Goal: Task Accomplishment & Management: Answer question/provide support

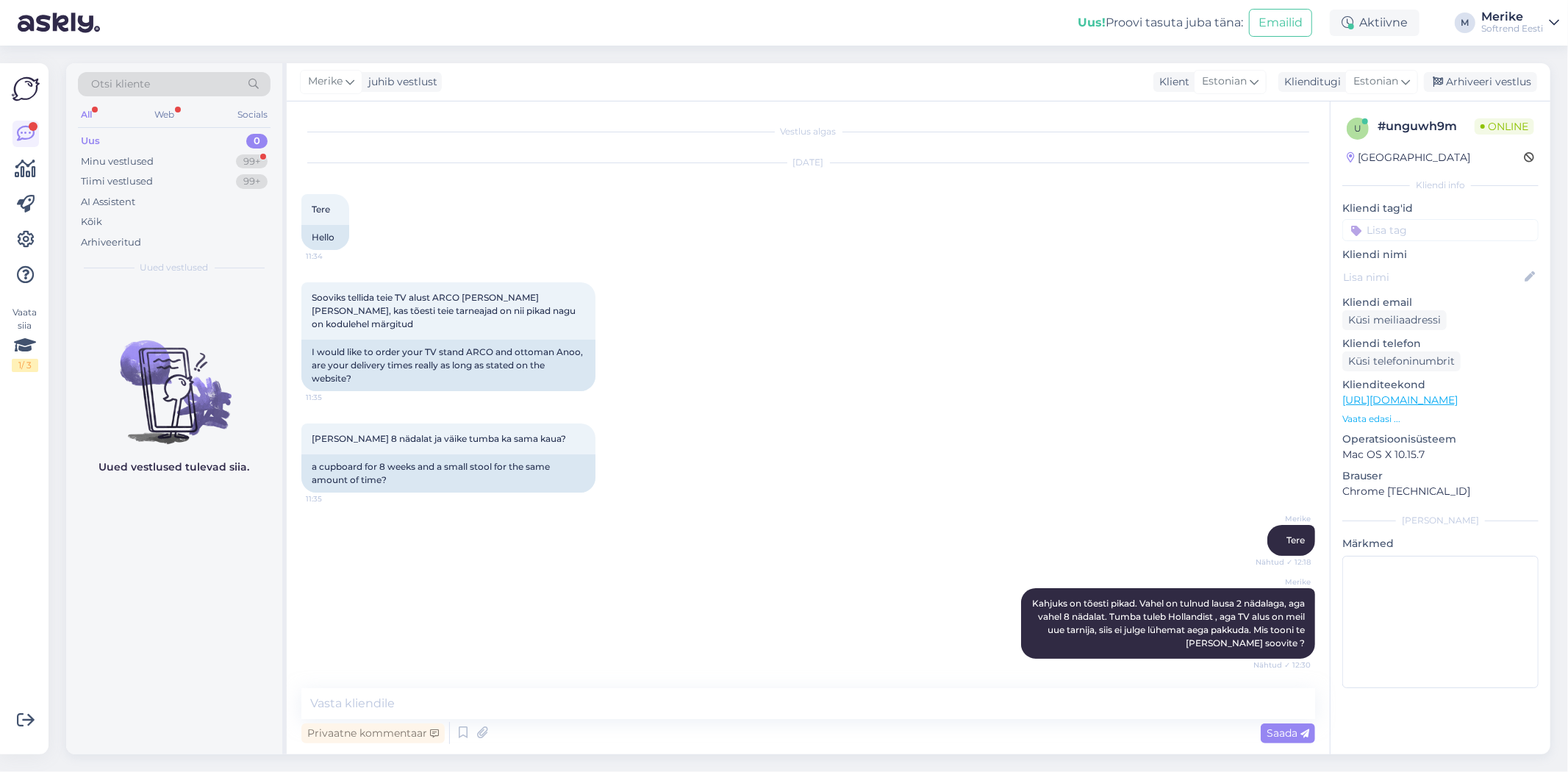
scroll to position [49, 0]
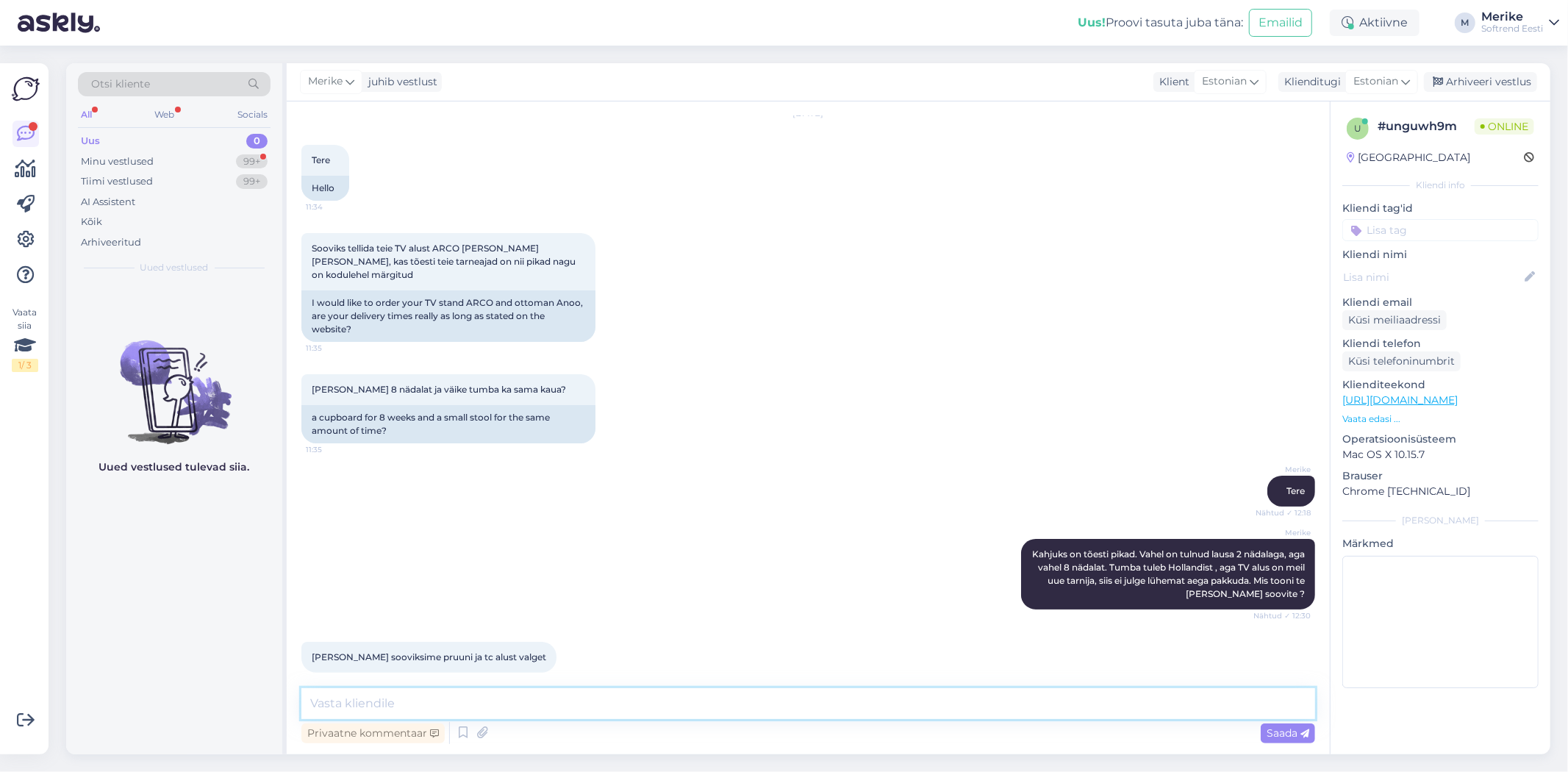
click at [324, 706] on textarea at bounding box center [808, 703] width 1014 height 31
type textarea "M"
click at [374, 702] on textarea "[PERSON_NAME] salongi Anoo pruun tumba. Võiksin [PERSON_NAME] müüa..." at bounding box center [808, 703] width 1014 height 31
type textarea "[PERSON_NAME] [PERSON_NAME] salongi Anoo pruun tumba. Võiksin [PERSON_NAME] müü…"
click at [1283, 729] on span "Saada" at bounding box center [1288, 733] width 42 height 13
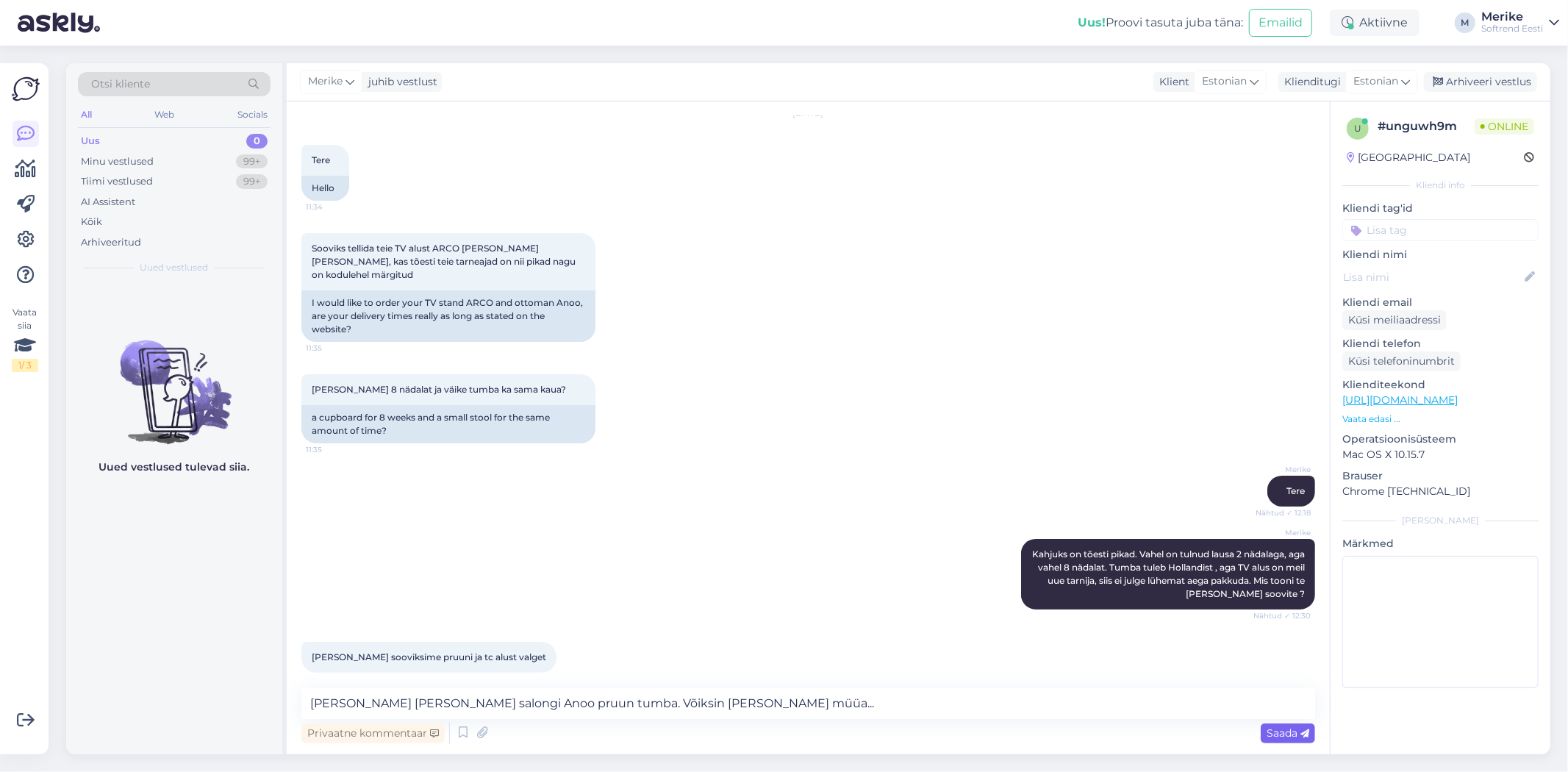
scroll to position [126, 0]
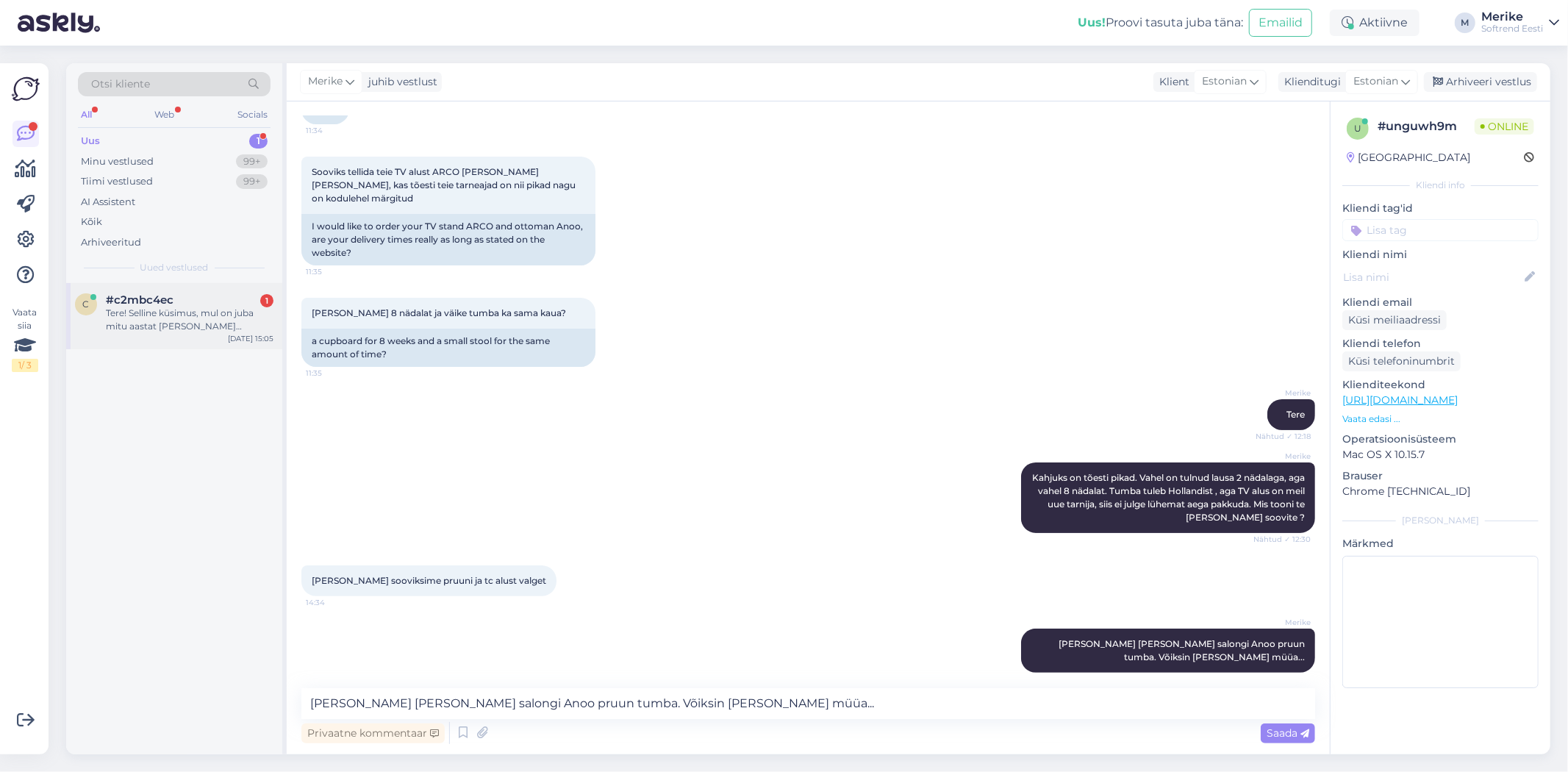
click at [186, 304] on div "#c2mbc4ec 1" at bounding box center [190, 300] width 168 height 13
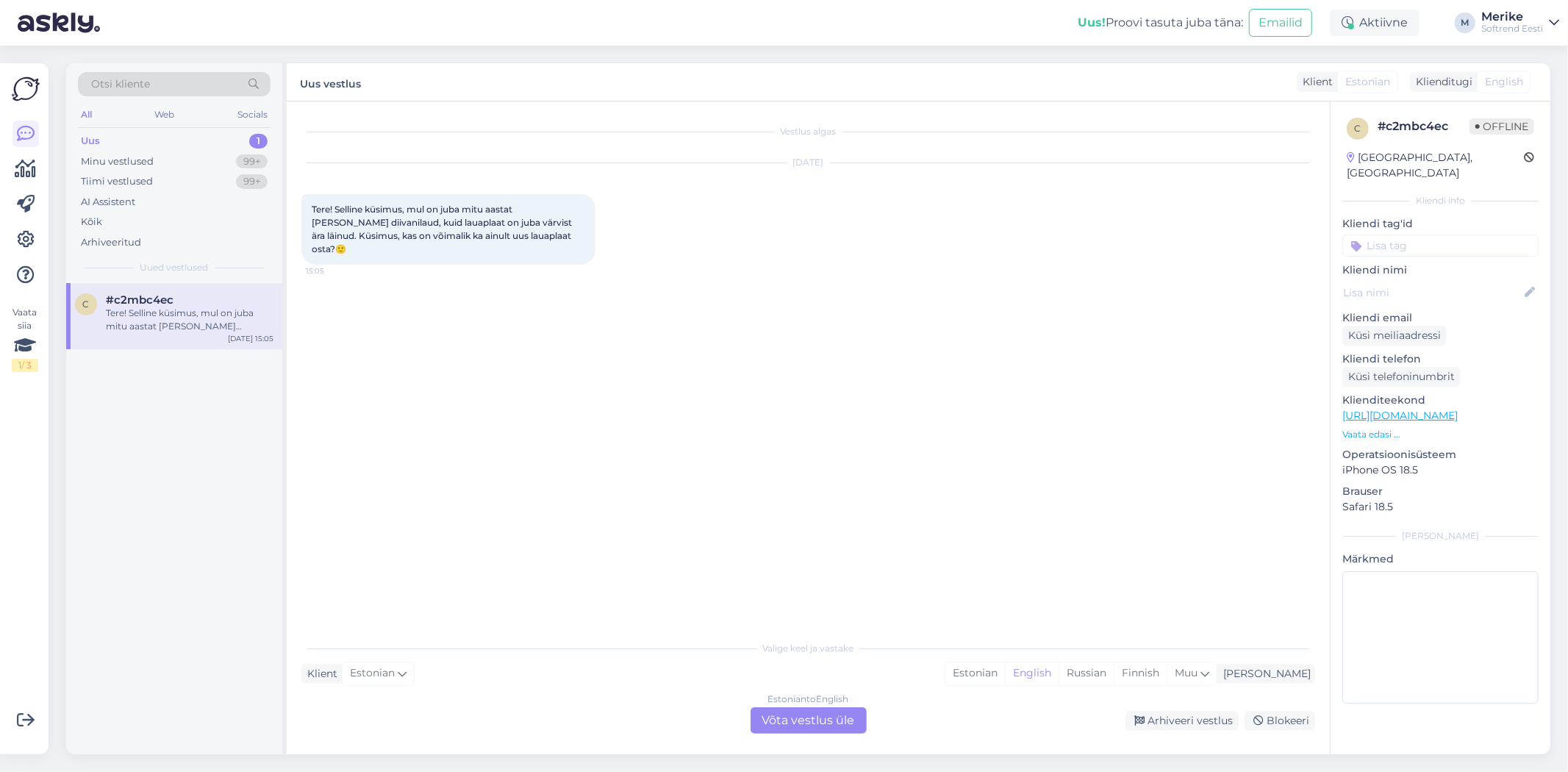
click at [816, 727] on div "Estonian to English Võta vestlus üle" at bounding box center [808, 720] width 116 height 26
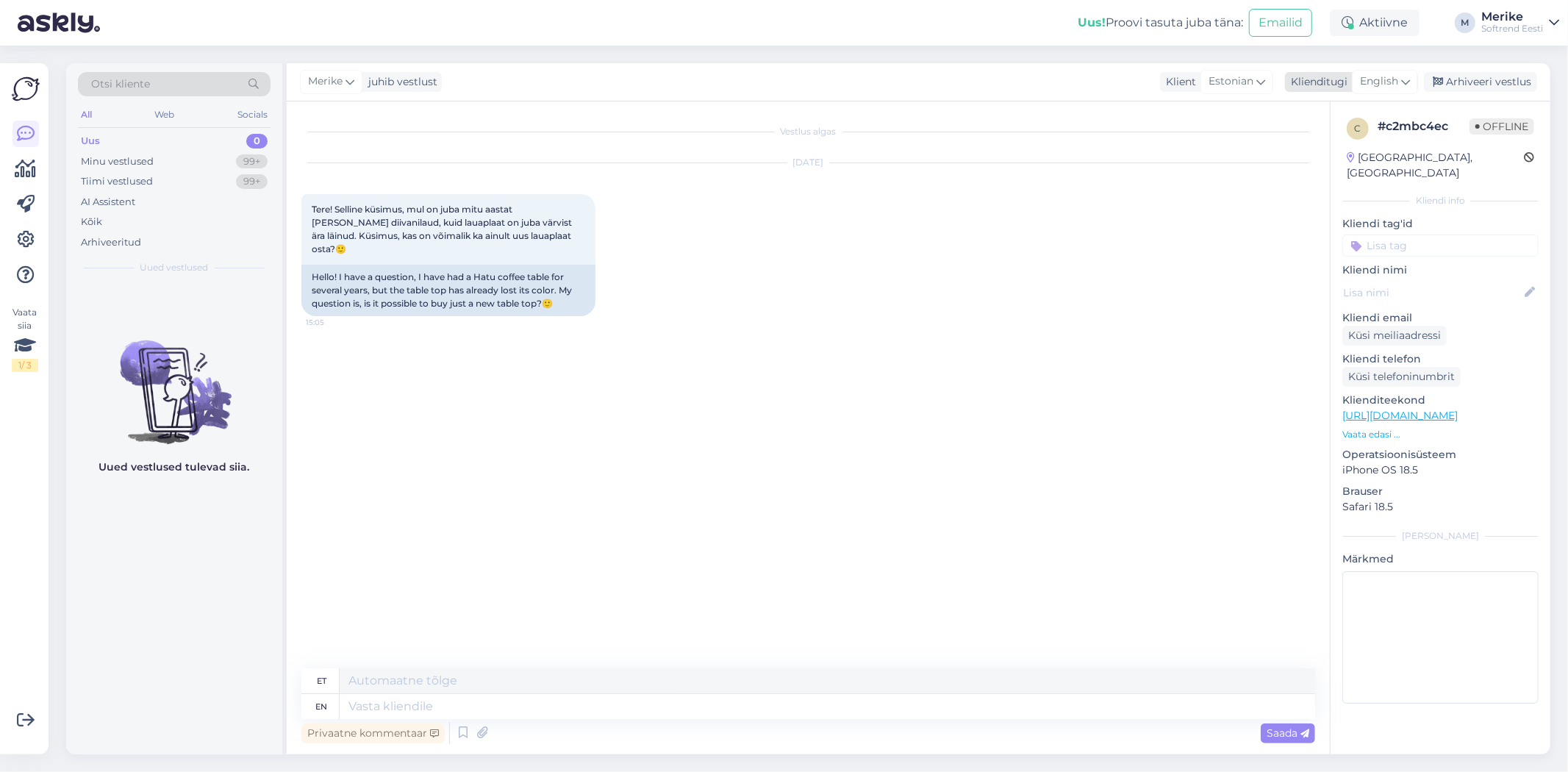
click at [1404, 74] on icon at bounding box center [1405, 81] width 8 height 16
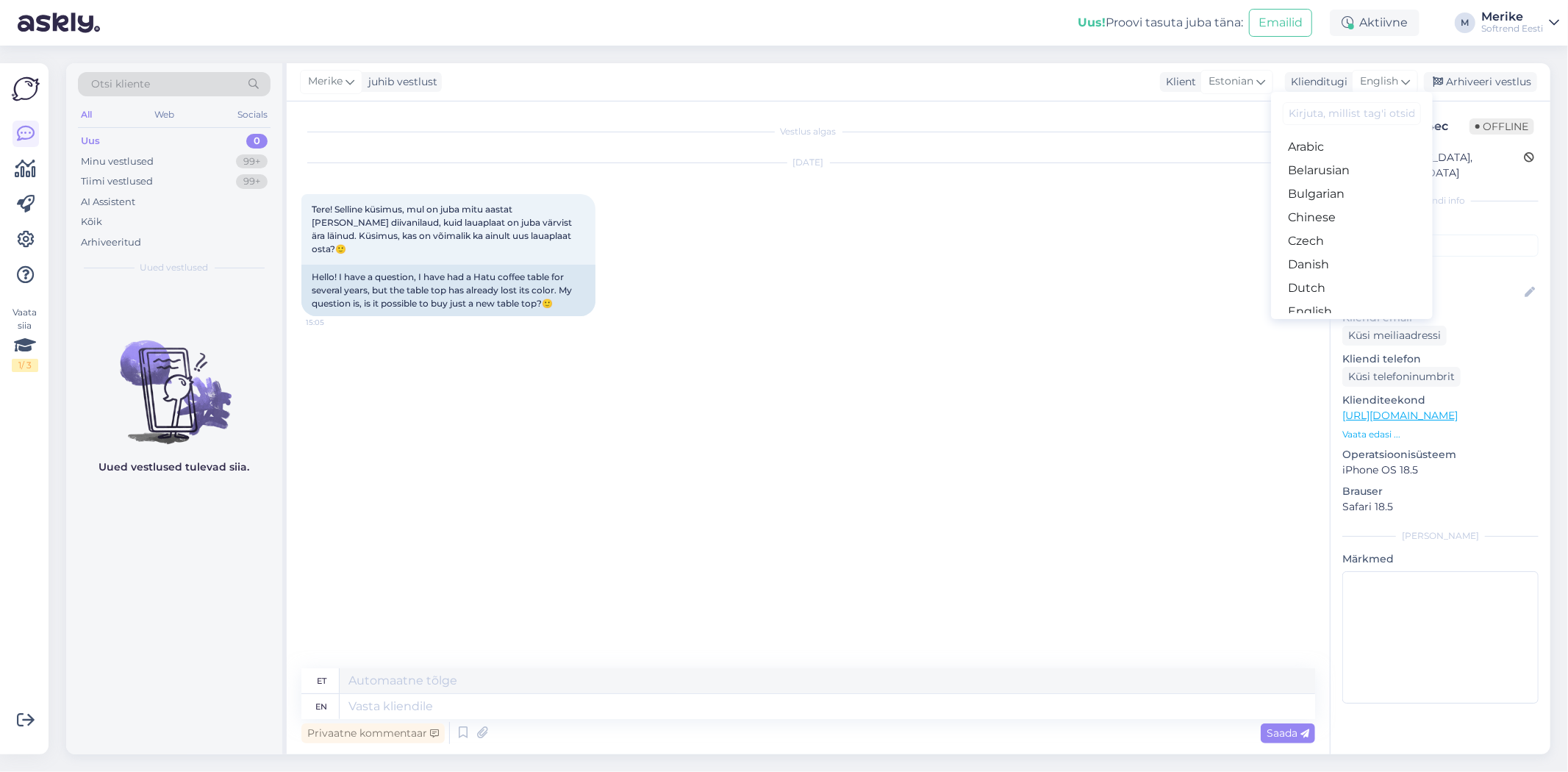
click at [1311, 324] on link "Estonian" at bounding box center [1352, 335] width 162 height 24
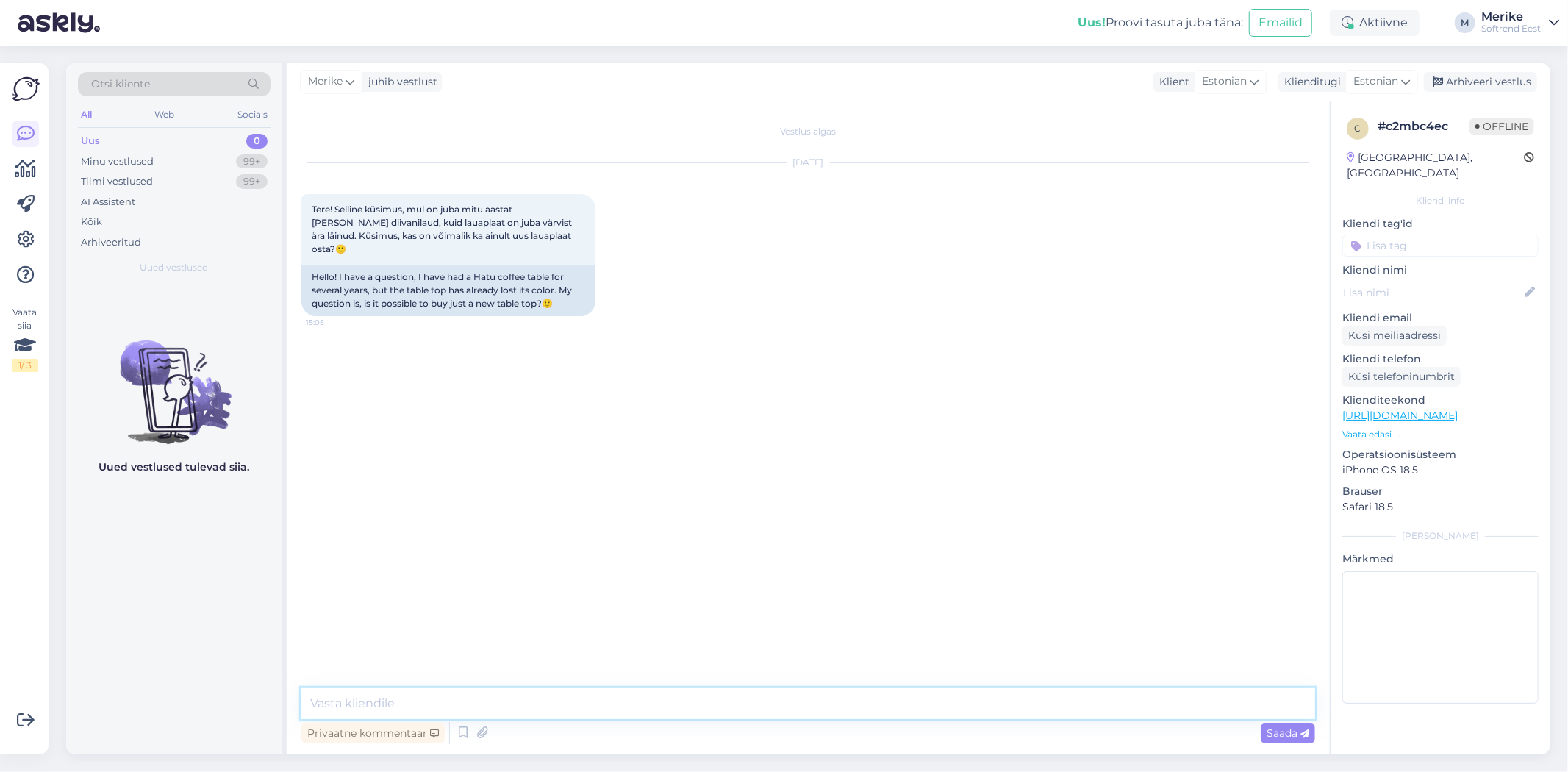
click at [324, 708] on textarea at bounding box center [808, 703] width 1014 height 31
type textarea "Tere."
type textarea "Mis mõõdus ja mis värv ? küsin, kas on saadaval ."
click at [1277, 731] on span "Saada" at bounding box center [1288, 733] width 42 height 13
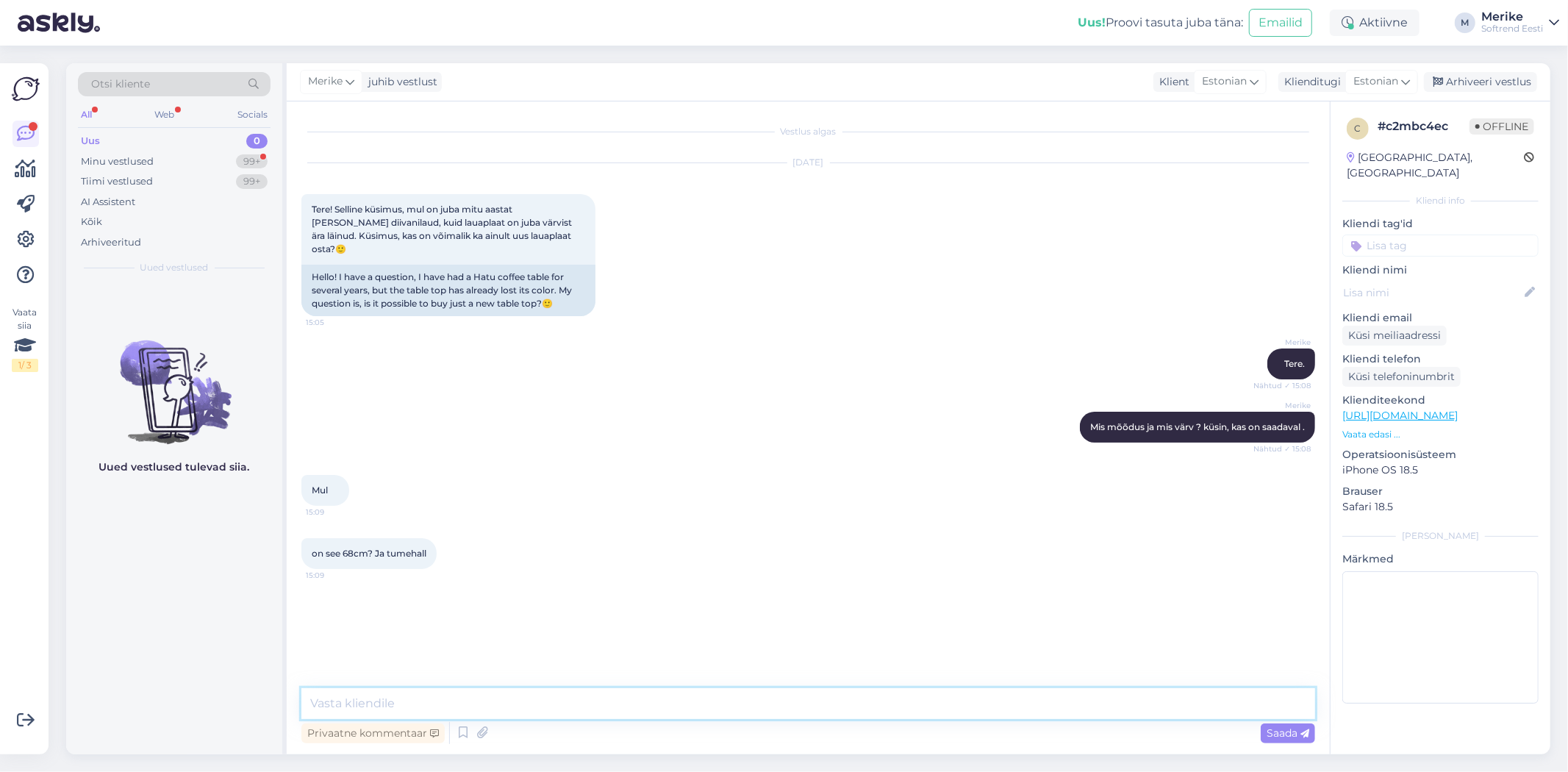
click at [336, 701] on textarea at bounding box center [808, 703] width 1014 height 31
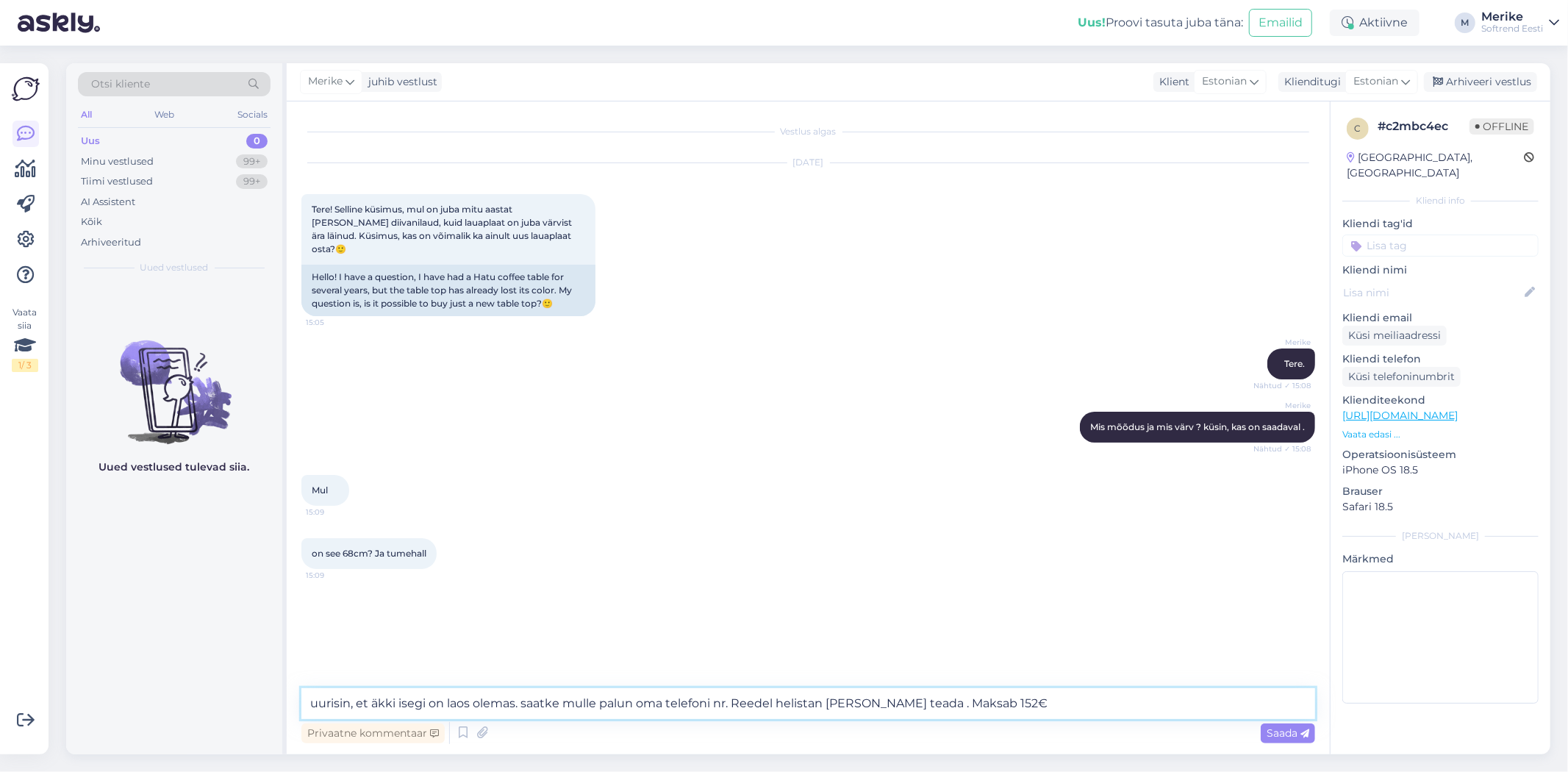
click at [1157, 703] on textarea "uurisin, et äkki isegi on laos olemas. saatke mulle palun oma telefoni nr. Reed…" at bounding box center [808, 703] width 1014 height 31
click at [316, 702] on textarea "uurisin, et äkki isegi on laos olemas. saatke mulle palun oma telefoni nr. Reed…" at bounding box center [808, 703] width 1014 height 31
click at [366, 703] on textarea "Uurisin, et äkki isegi on laos olemas. saatke mulle palun oma telefoni nr. Reed…" at bounding box center [808, 703] width 1014 height 31
click at [583, 703] on textarea "Uurisin, et äkki isegi on laos olemas. saatke mulle palun oma telefoni nr. Reed…" at bounding box center [808, 703] width 1014 height 31
type textarea "Uurisin, et äkki isegi on laos olemas. Saatke mulle palun oma telefoni nr. Reed…"
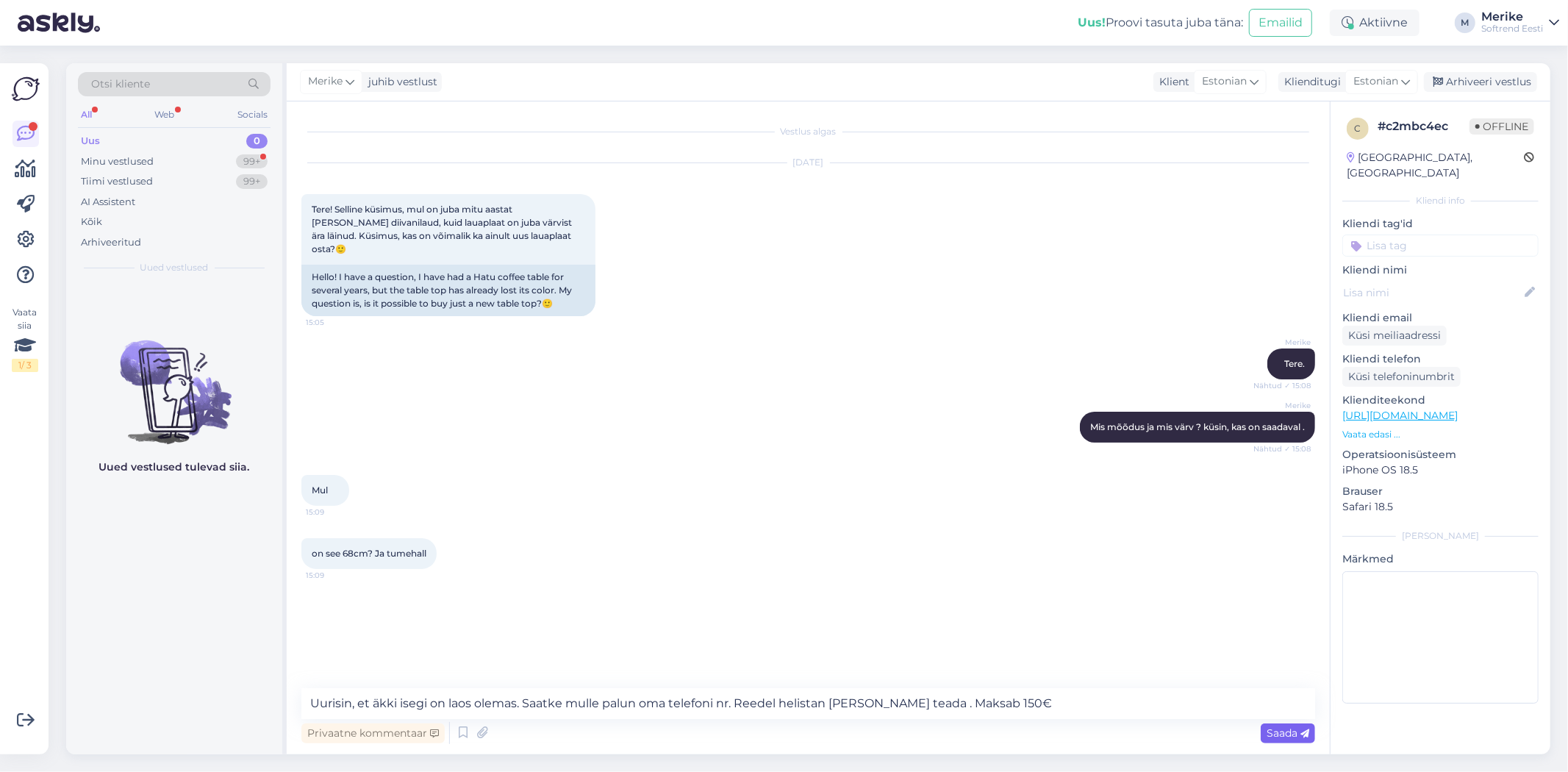
click at [1283, 730] on span "Saada" at bounding box center [1288, 733] width 42 height 13
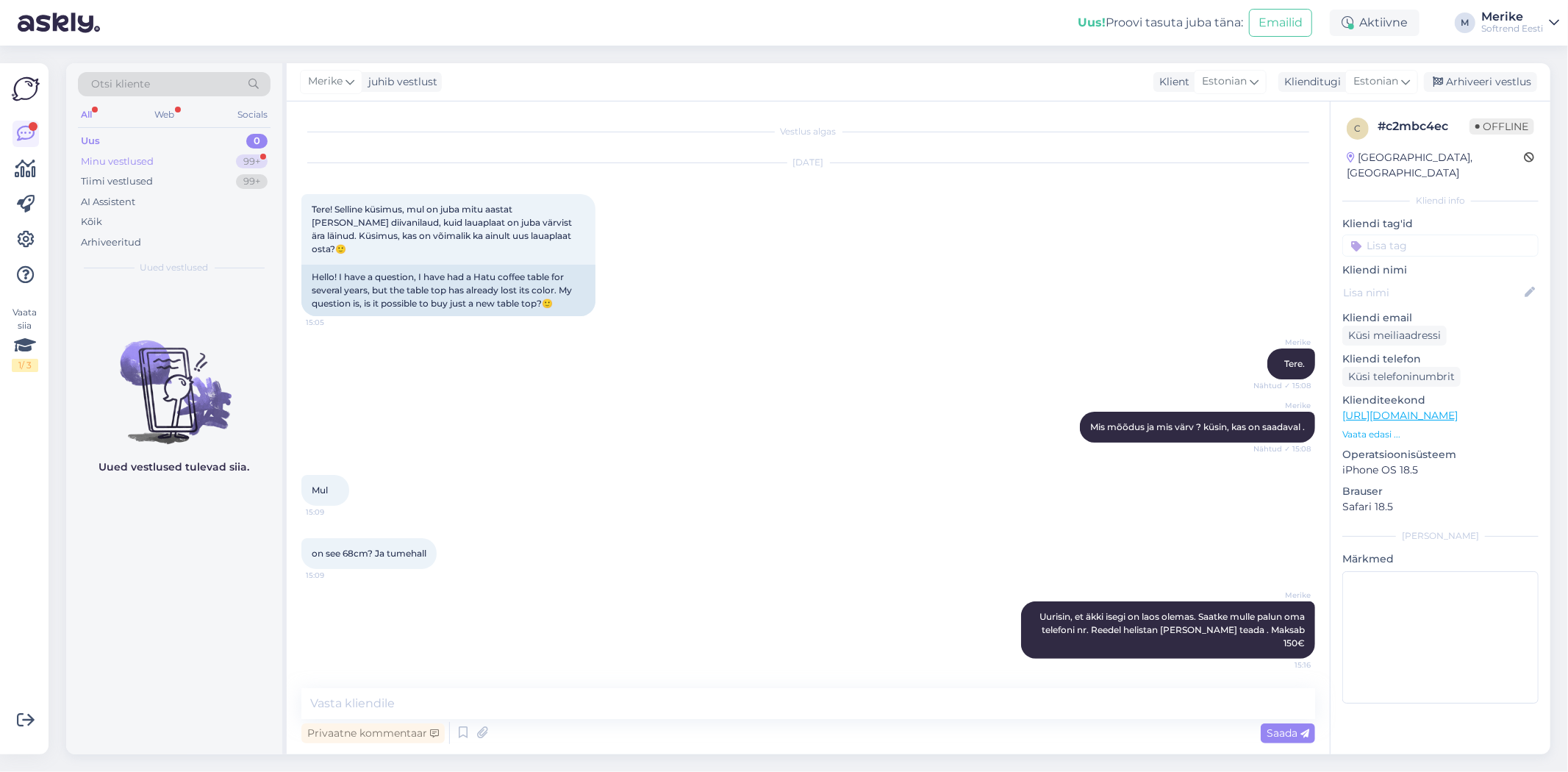
click at [96, 152] on div "Minu vestlused 99+" at bounding box center [174, 162] width 193 height 21
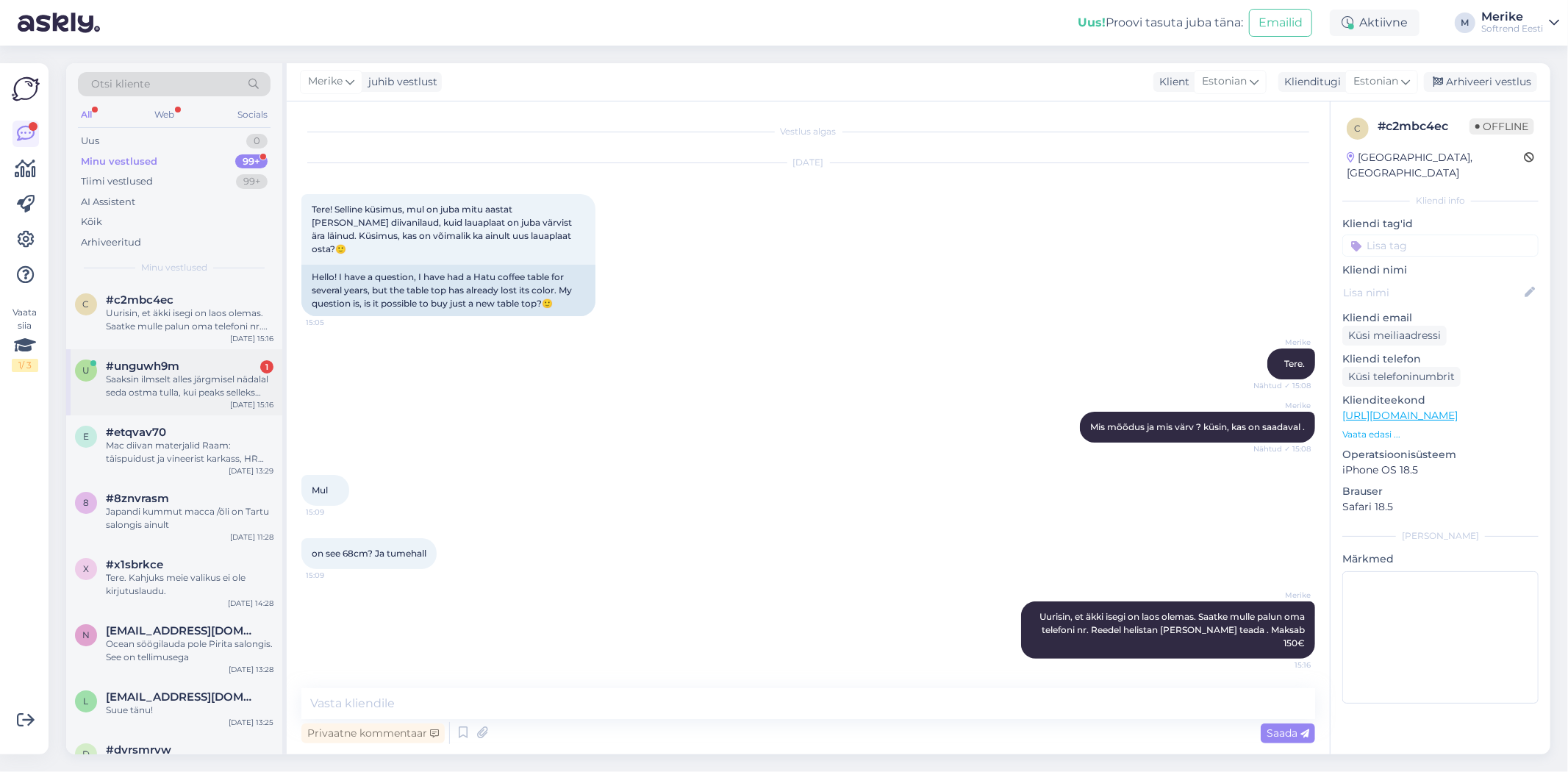
click at [154, 378] on div "Saaksin ilmselt alles järgmisel nädalal seda ostma tulla, kui peaks selleks aja…" at bounding box center [190, 386] width 168 height 26
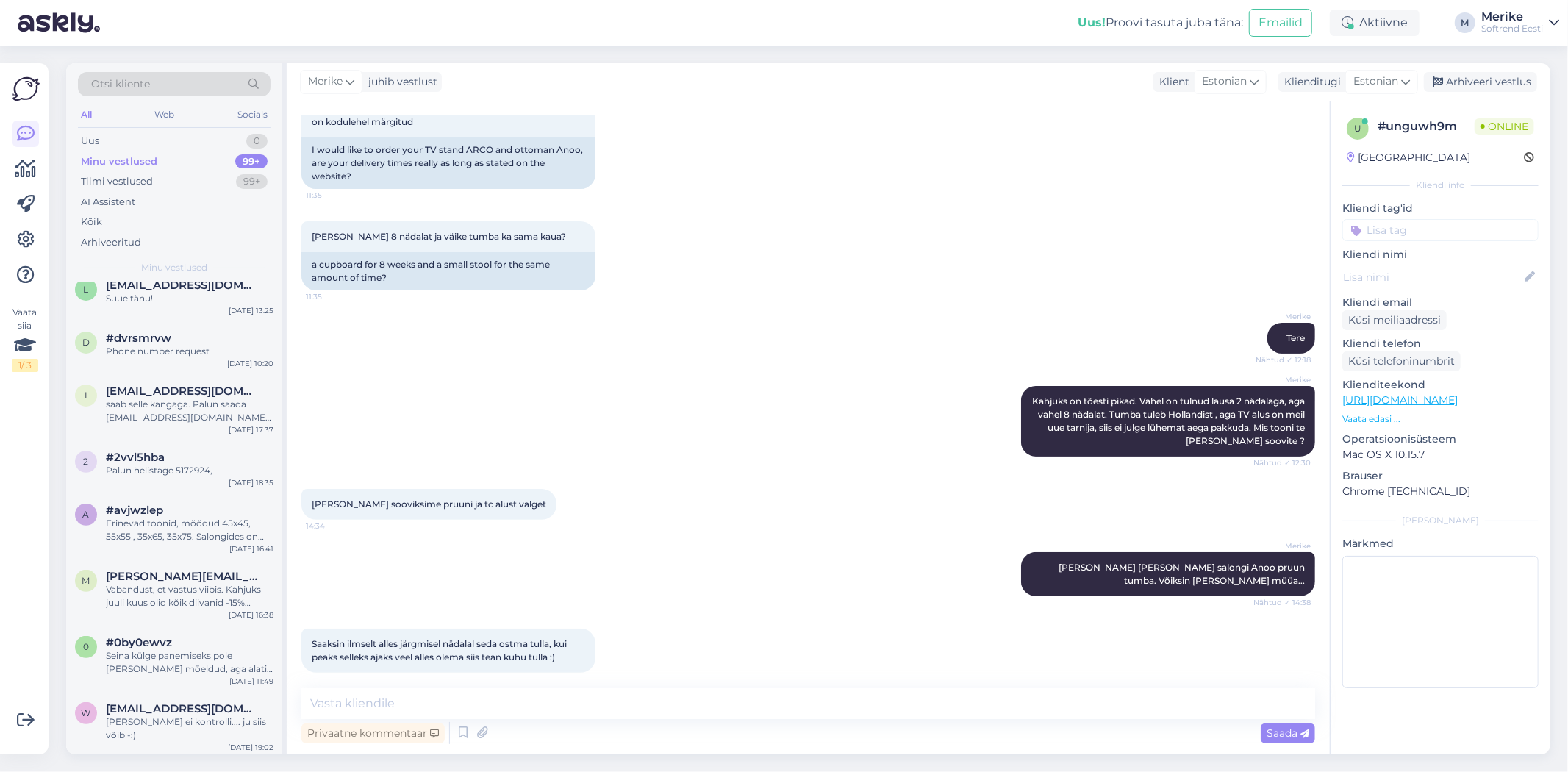
scroll to position [824, 0]
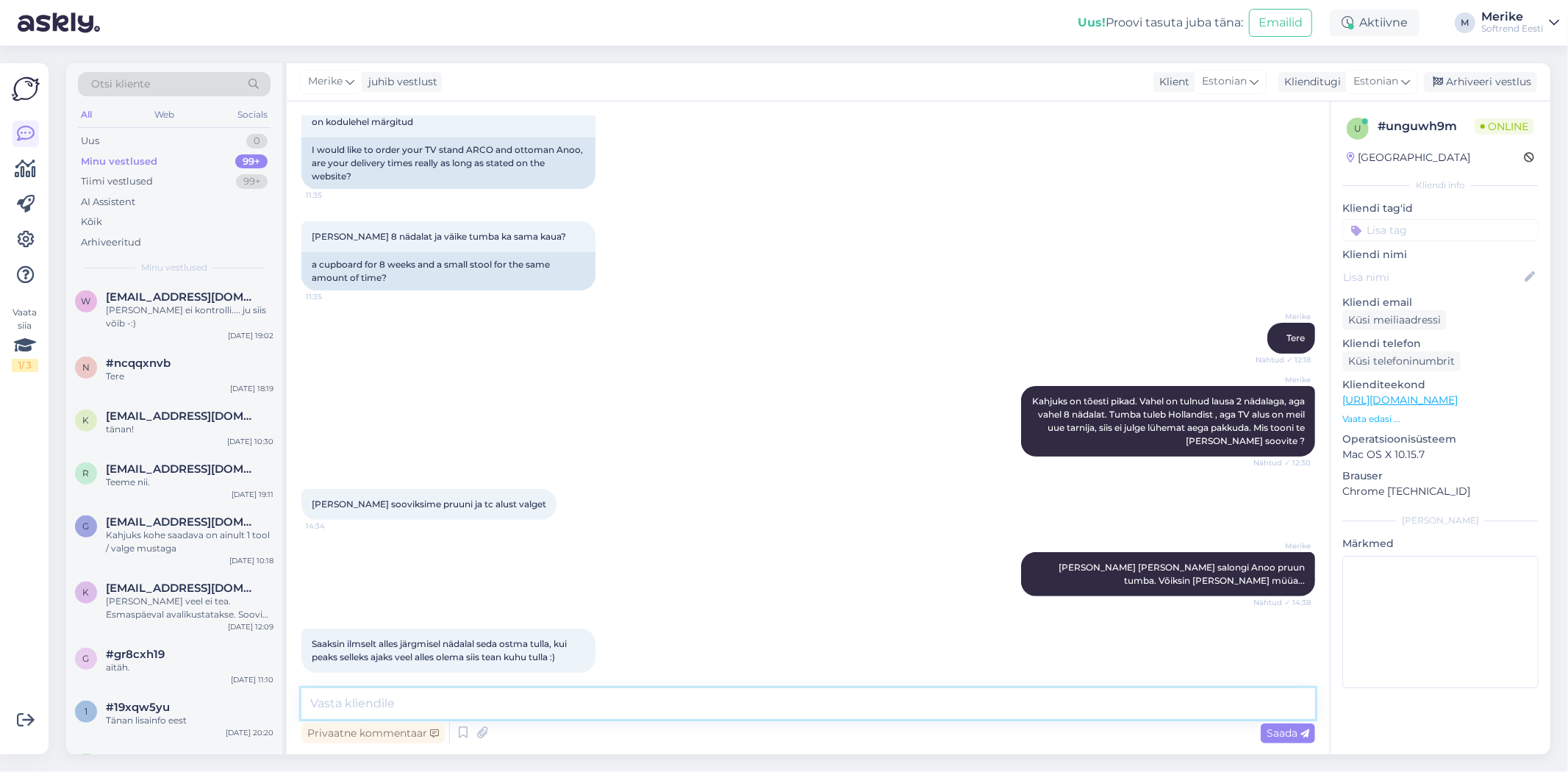
click at [329, 704] on textarea at bounding box center [808, 703] width 1014 height 31
type textarea "Helistage ette, kui tulemas olete. 5172924 Merike"
click at [1289, 733] on span "Saada" at bounding box center [1288, 733] width 42 height 13
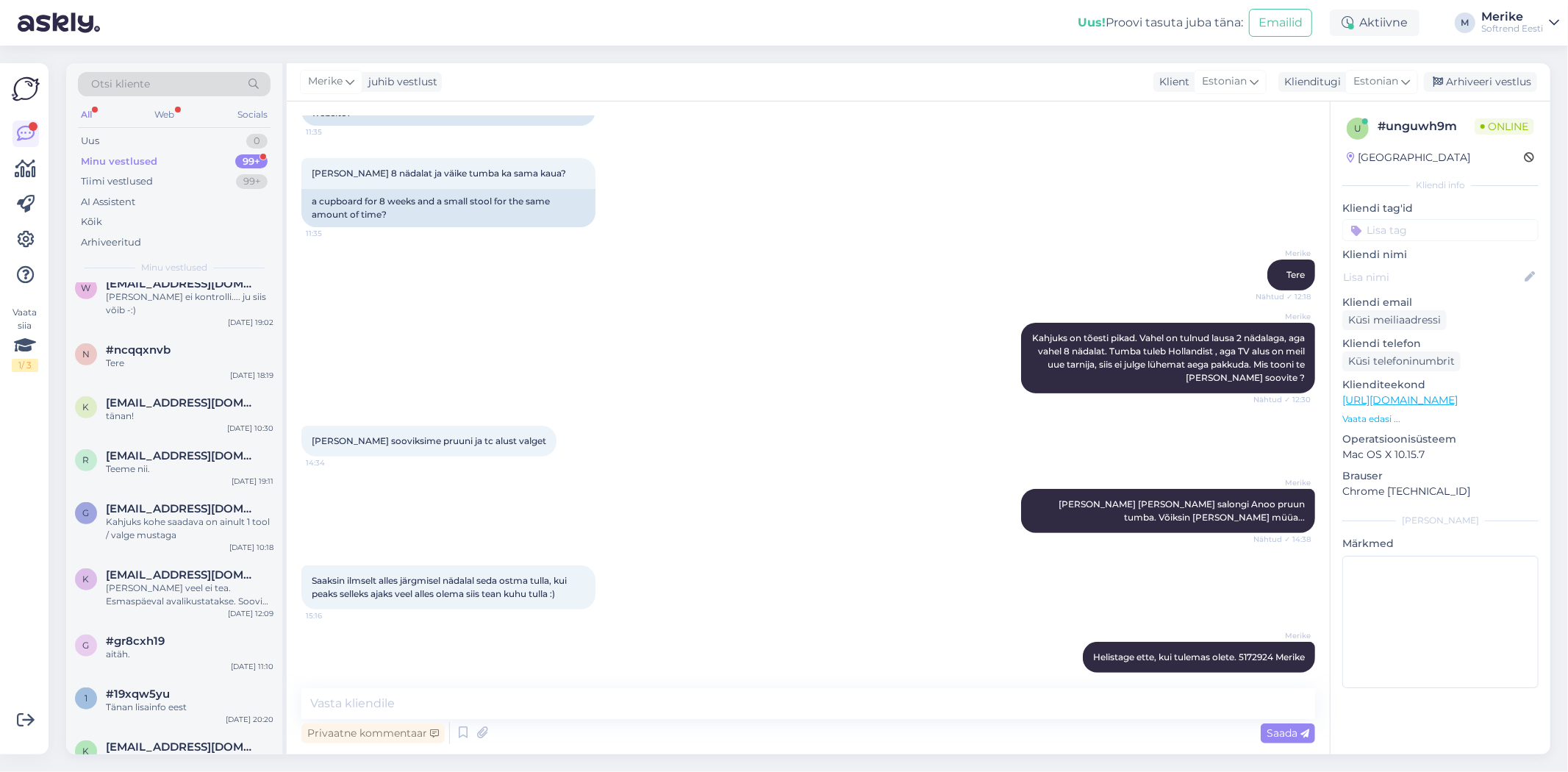
scroll to position [809, 0]
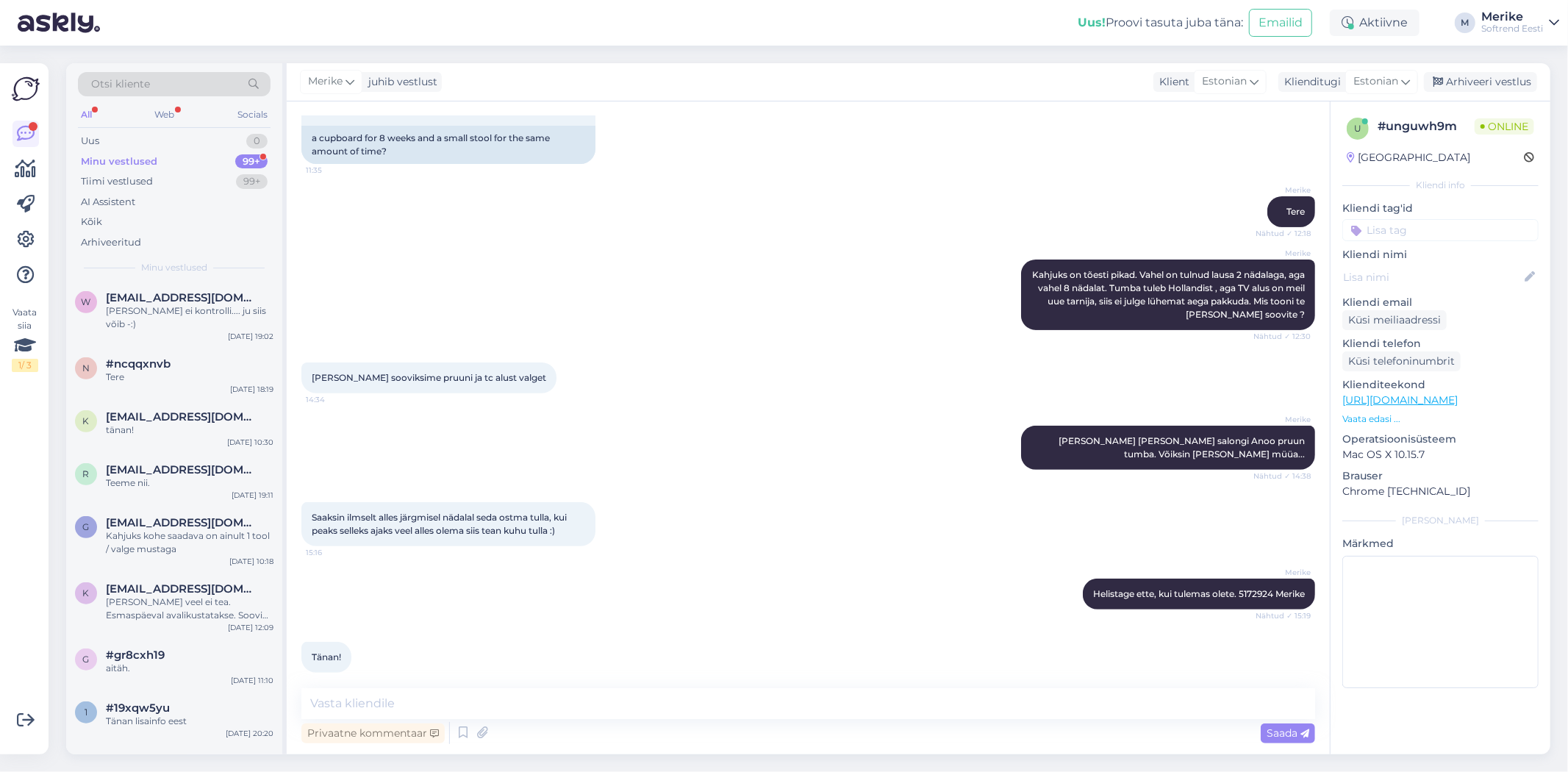
click at [121, 163] on div "Minu vestlused" at bounding box center [119, 161] width 76 height 15
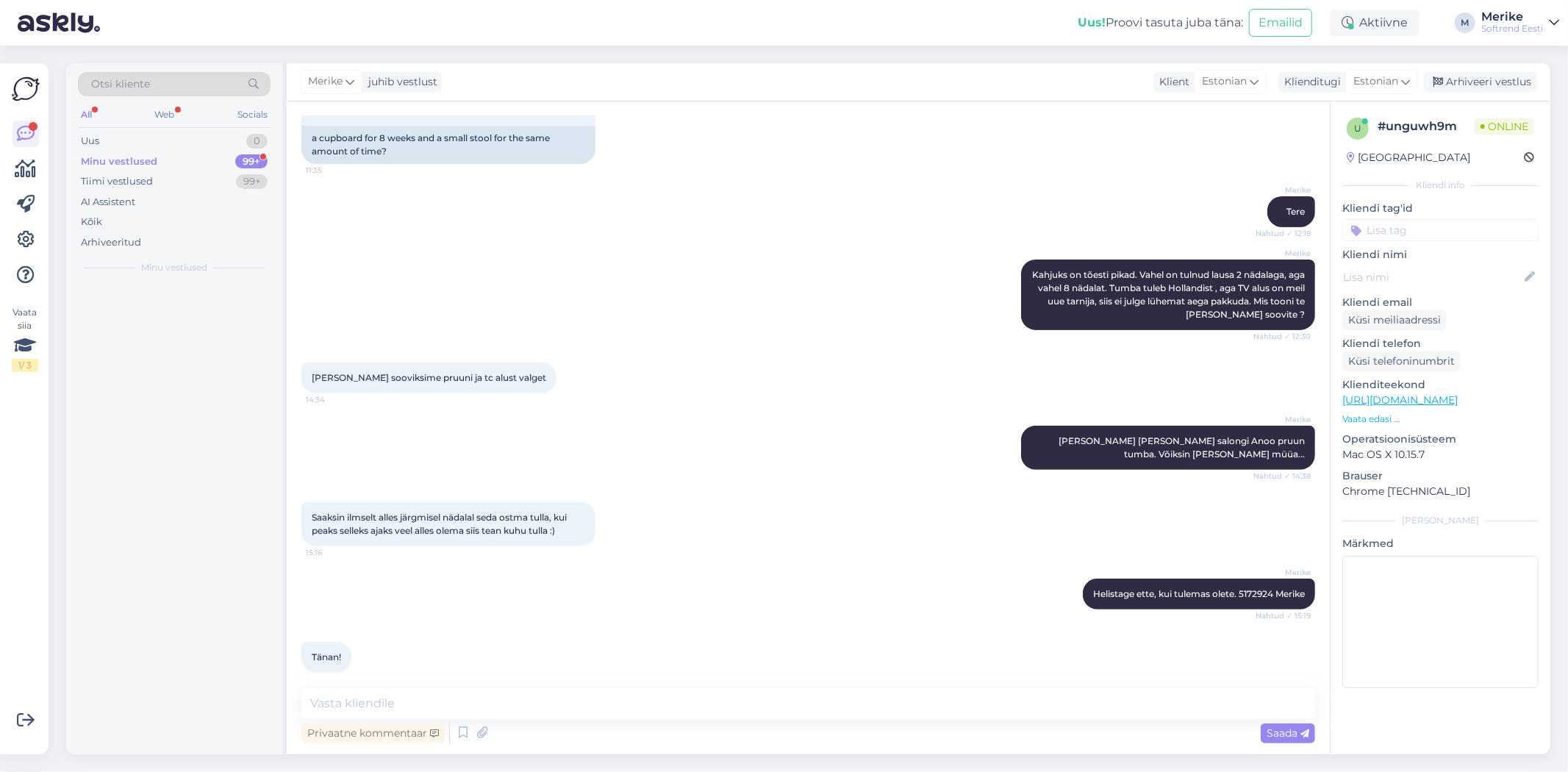
scroll to position [0, 0]
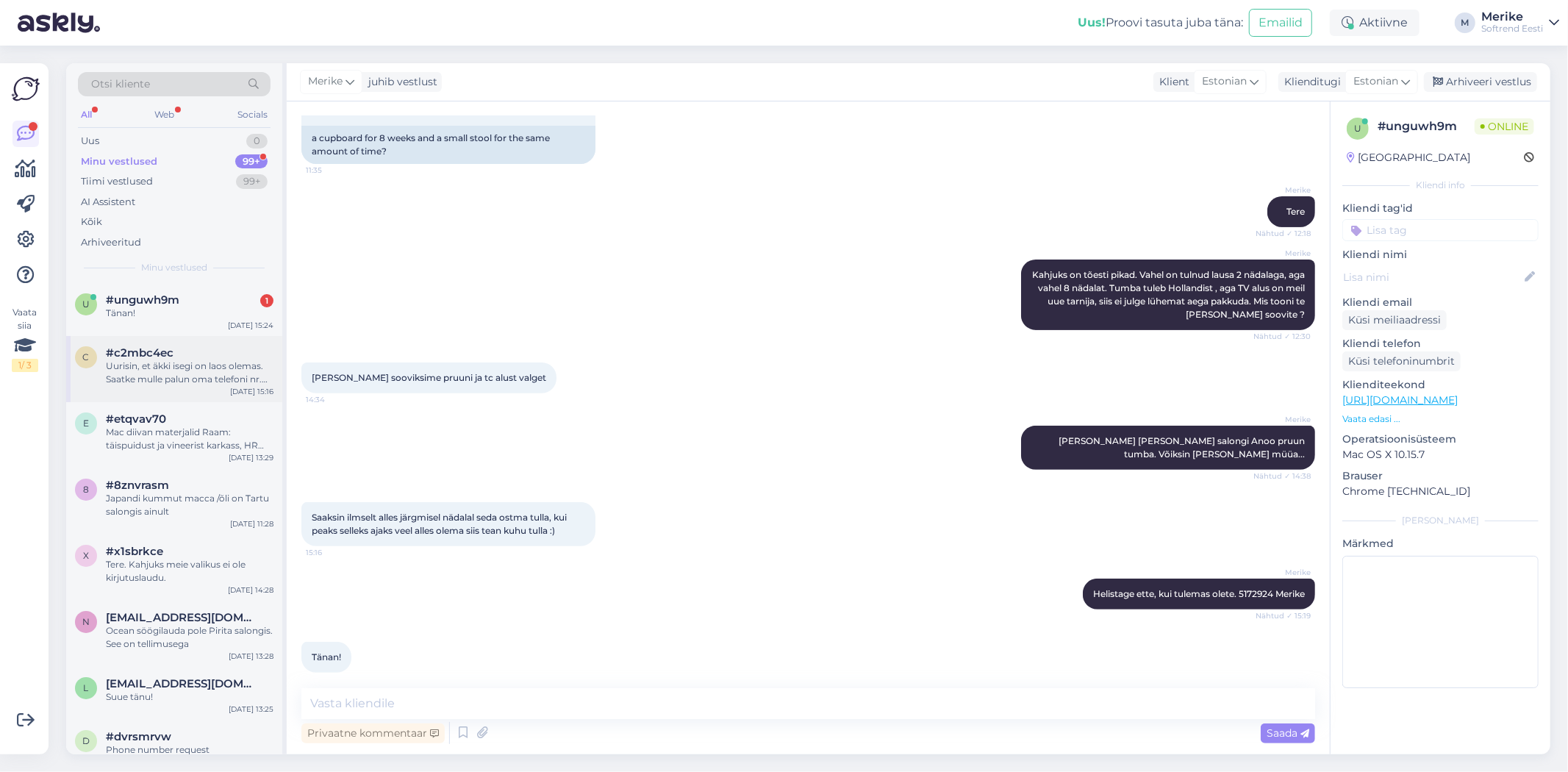
click at [159, 361] on div "Uurisin, et äkki isegi on laos olemas. Saatke mulle palun oma telefoni nr. Reed…" at bounding box center [190, 373] width 168 height 26
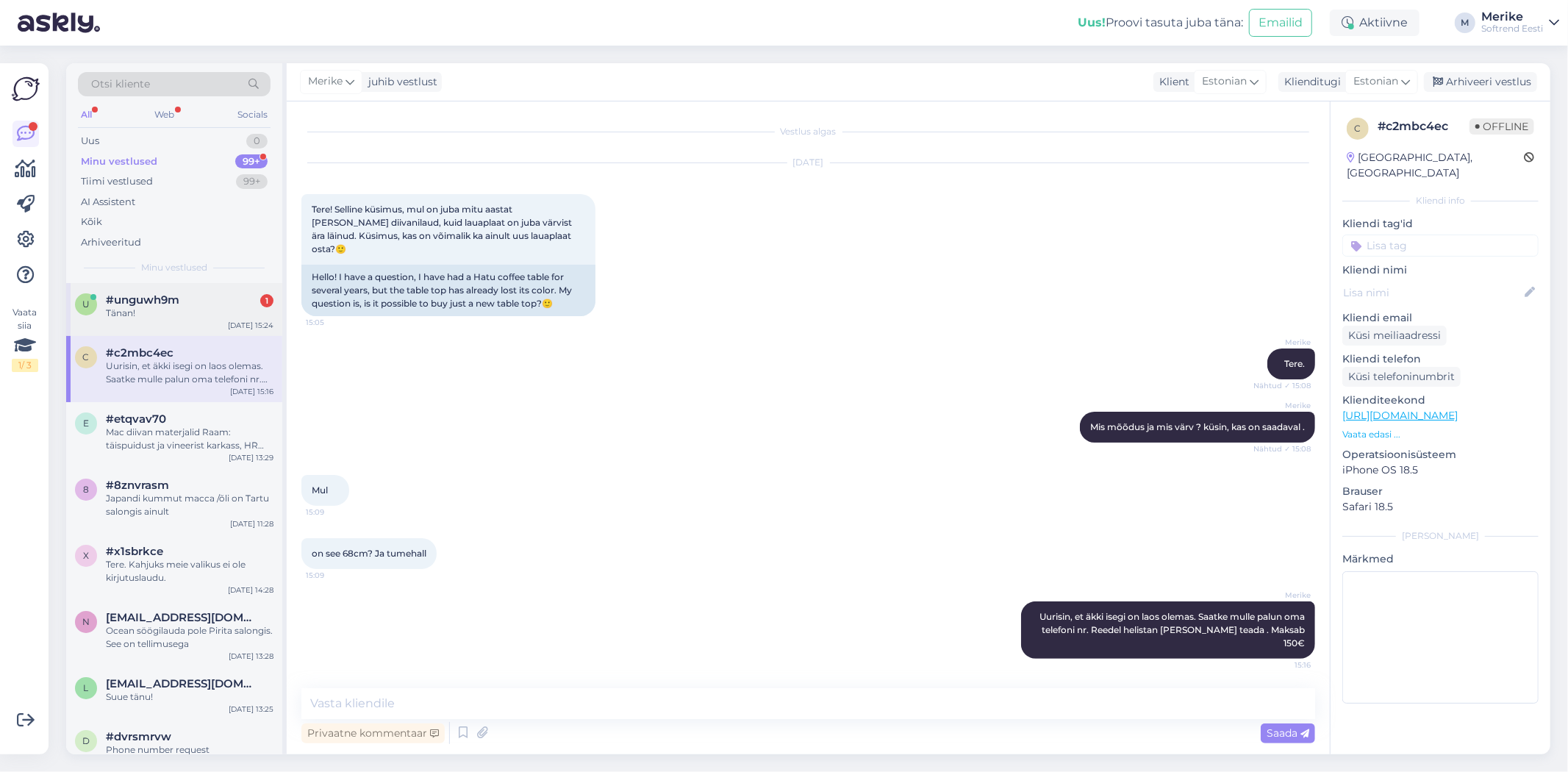
click at [119, 309] on div "Tänan!" at bounding box center [190, 313] width 168 height 13
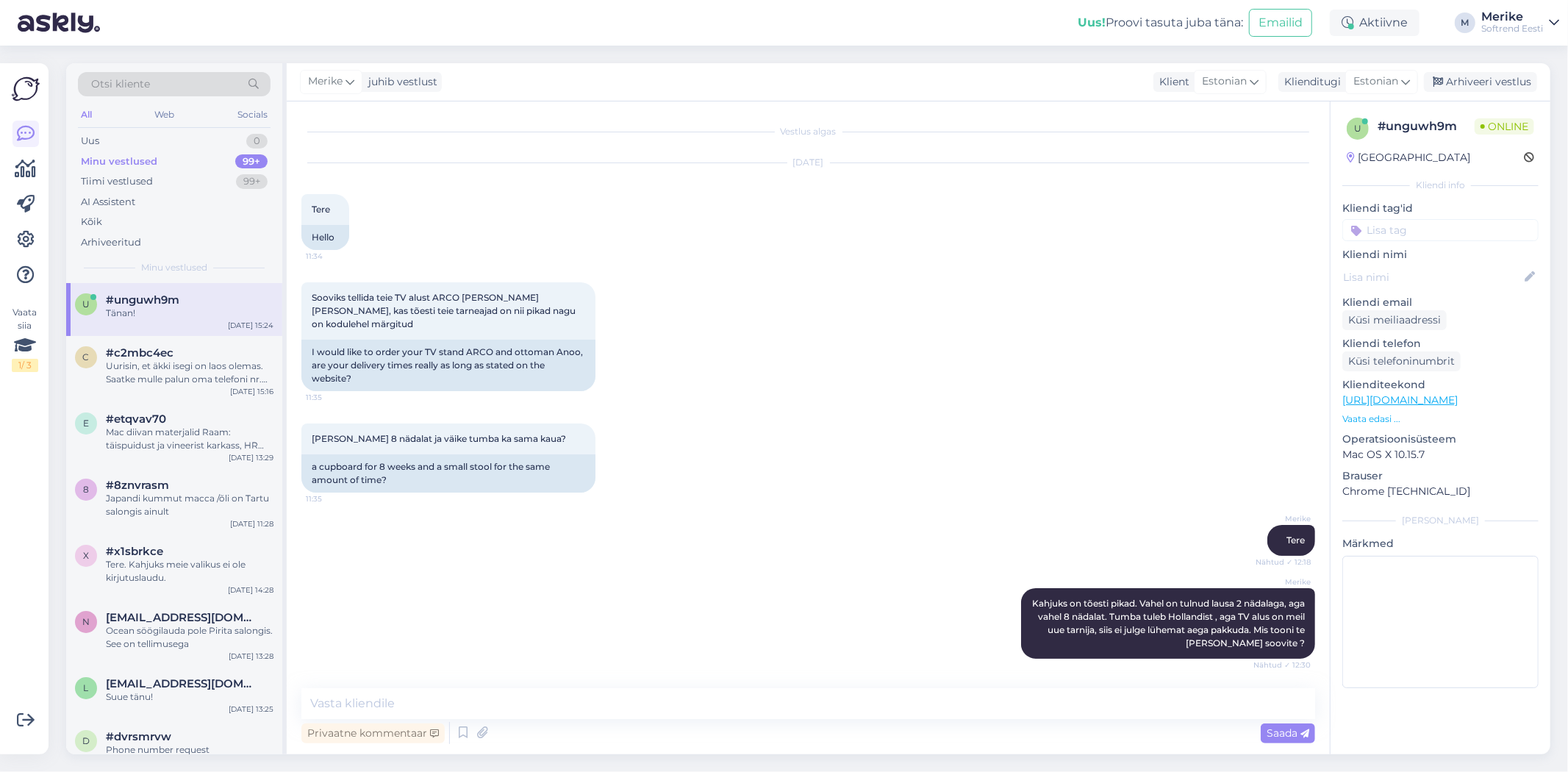
scroll to position [328, 0]
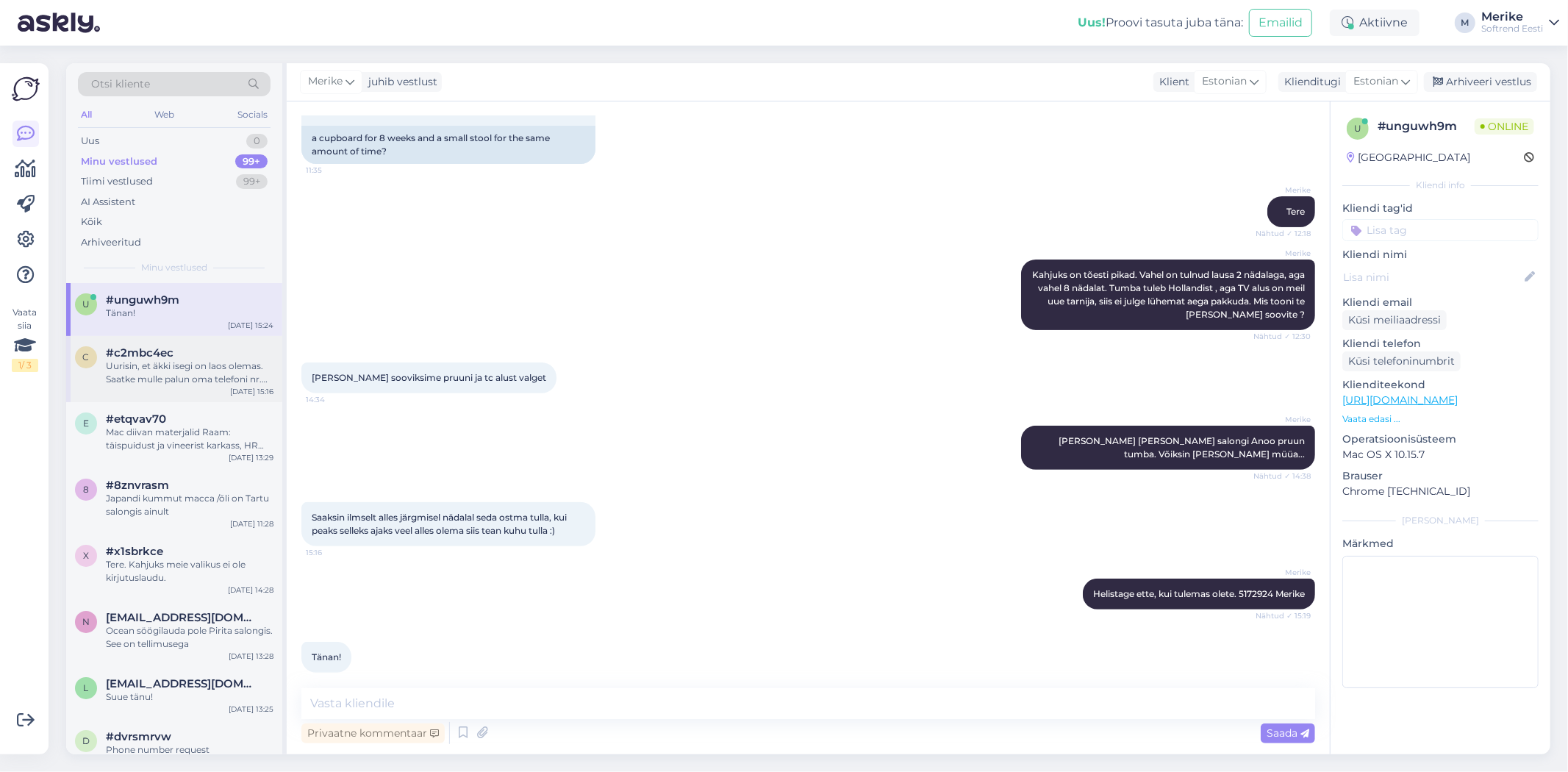
click at [189, 368] on div "Uurisin, et äkki isegi on laos olemas. Saatke mulle palun oma telefoni nr. Reed…" at bounding box center [190, 373] width 168 height 26
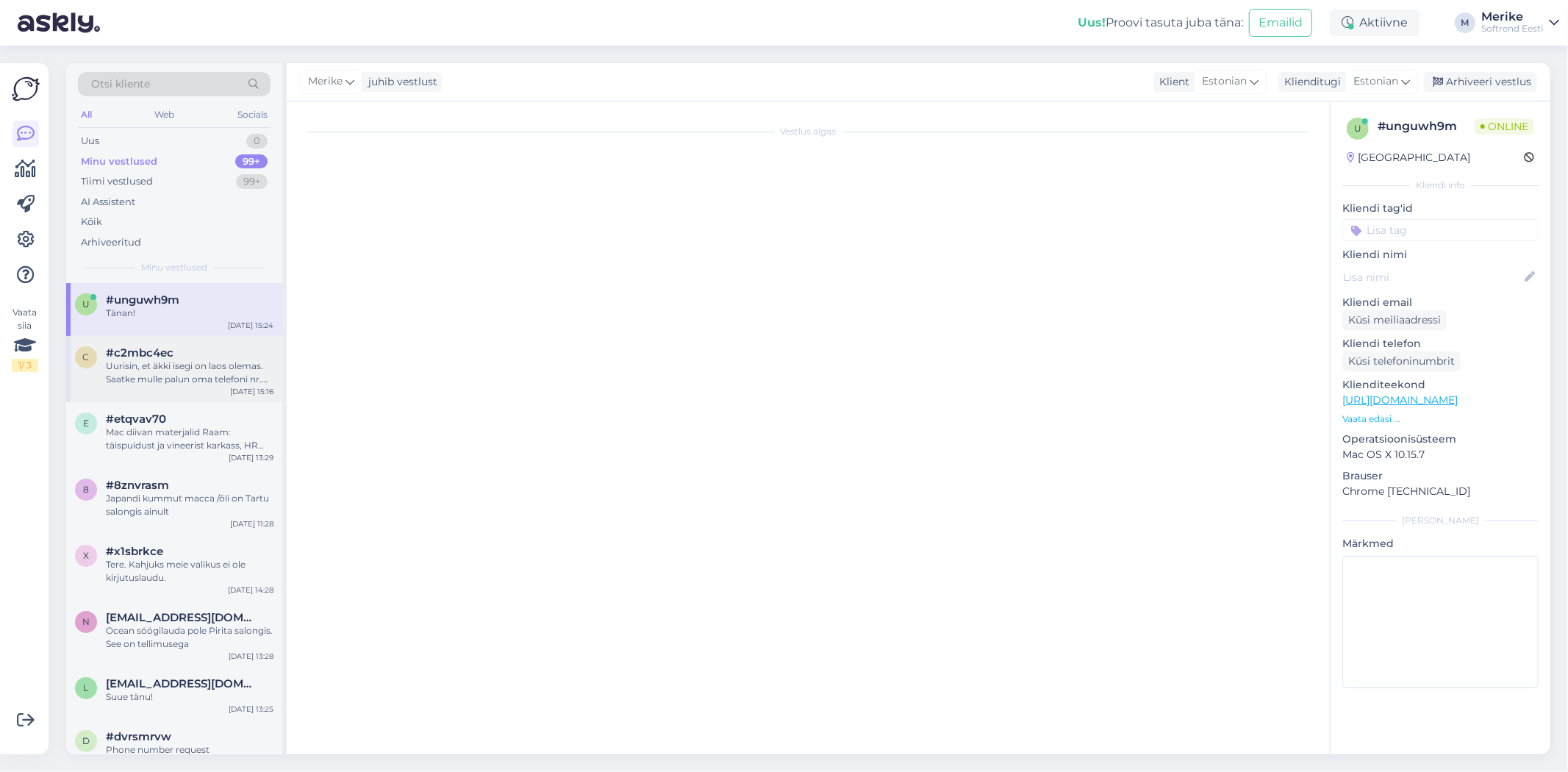
scroll to position [0, 0]
